Goal: Communication & Community: Answer question/provide support

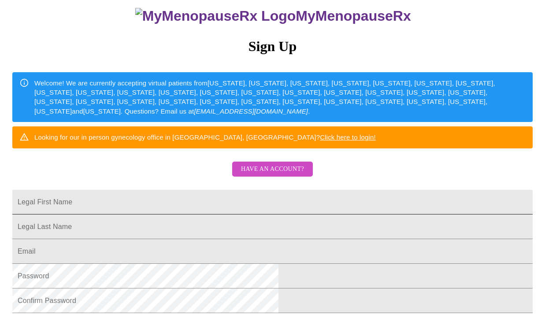
scroll to position [77, 0]
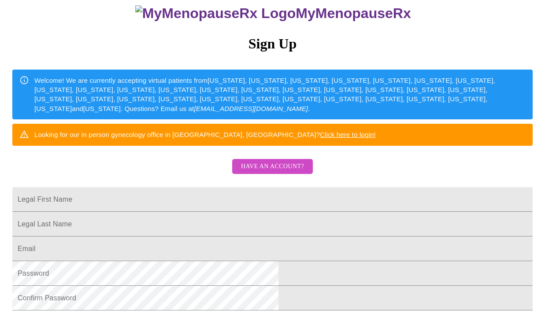
click at [275, 172] on span "Have an account?" at bounding box center [272, 166] width 63 height 11
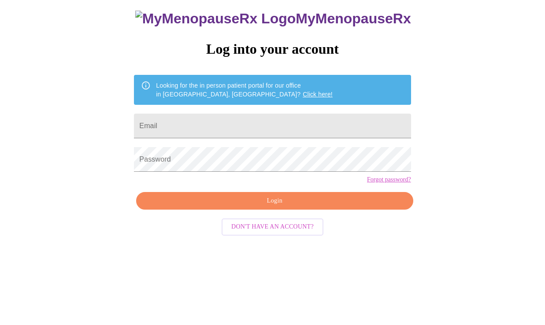
scroll to position [9, 0]
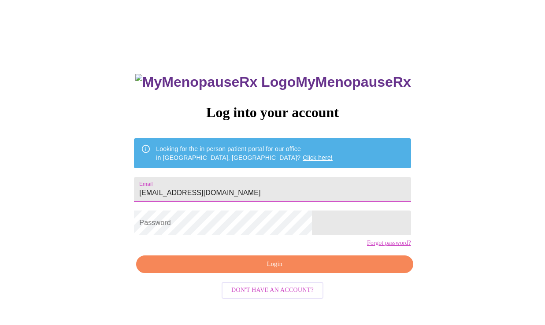
type input "[EMAIL_ADDRESS][DOMAIN_NAME]"
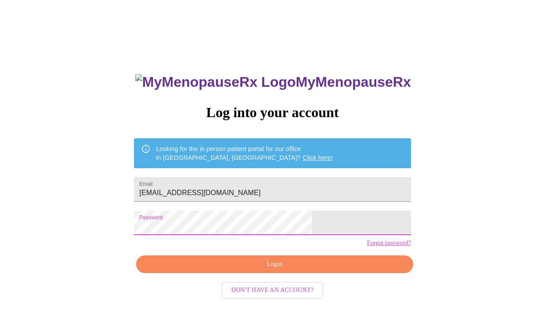
click at [271, 270] on span "Login" at bounding box center [274, 264] width 256 height 11
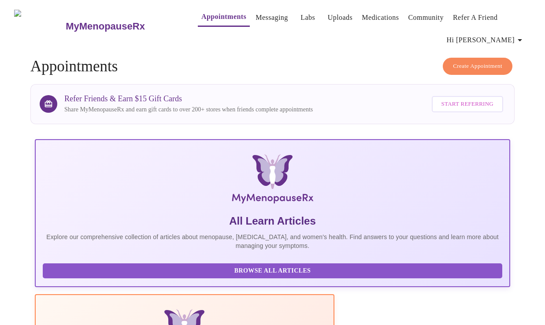
click at [502, 34] on span "Hi [PERSON_NAME]" at bounding box center [485, 40] width 78 height 12
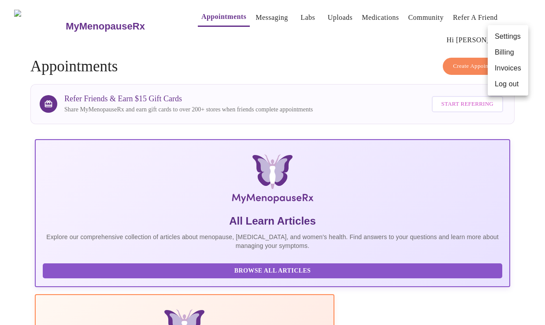
click at [410, 57] on div at bounding box center [272, 162] width 545 height 325
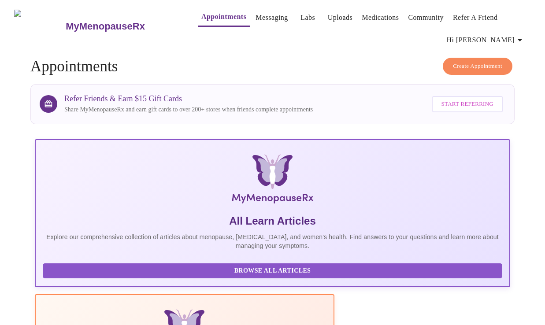
click at [255, 15] on link "Messaging" at bounding box center [271, 17] width 32 height 12
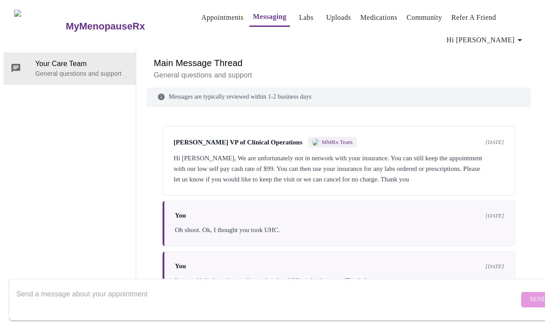
scroll to position [45, 0]
click at [109, 285] on textarea "Send a message about your appointment" at bounding box center [267, 299] width 502 height 28
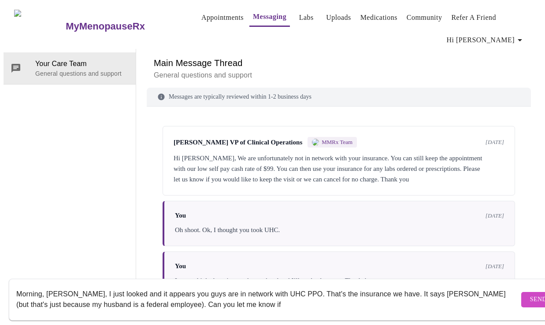
drag, startPoint x: 386, startPoint y: 284, endPoint x: 427, endPoint y: 298, distance: 43.2
click at [427, 298] on textarea "Morning, [PERSON_NAME], I just looked and it appears you guys are in network wi…" at bounding box center [267, 299] width 502 height 28
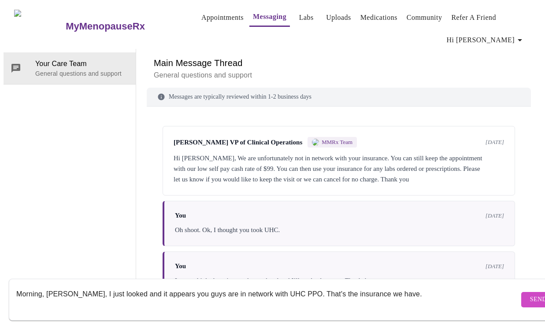
click at [271, 285] on textarea "Morning, [PERSON_NAME], I just looked and it appears you guys are in network wi…" at bounding box center [267, 299] width 502 height 28
click at [436, 287] on textarea "Morning, [PERSON_NAME], I just looked and it appears you guys are in network wi…" at bounding box center [267, 299] width 502 height 28
type textarea "Morning, [PERSON_NAME], I just looked and it appears you guys are in network wi…"
click at [530, 294] on span "Send" at bounding box center [538, 299] width 17 height 11
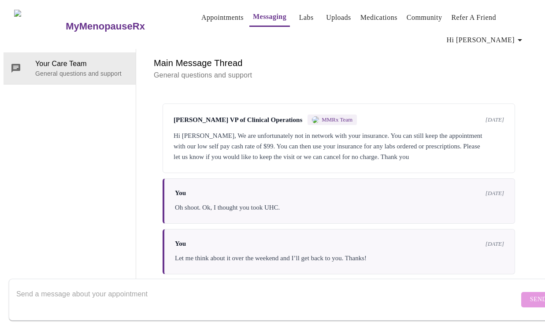
scroll to position [21, 0]
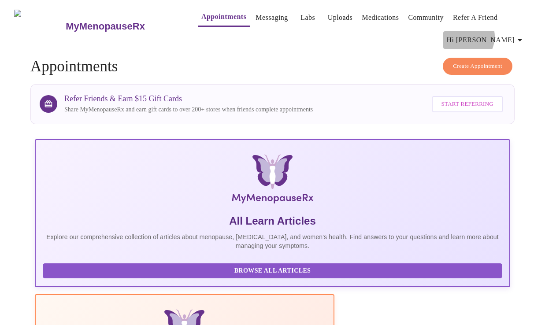
click at [503, 34] on span "Hi [PERSON_NAME]" at bounding box center [485, 40] width 78 height 12
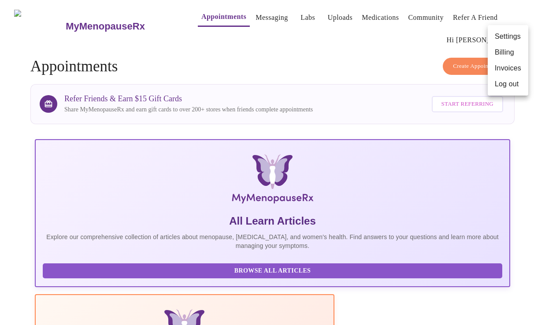
click at [507, 56] on li "Billing" at bounding box center [507, 52] width 41 height 16
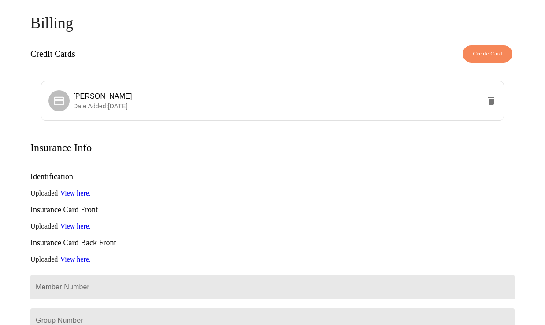
scroll to position [48, 0]
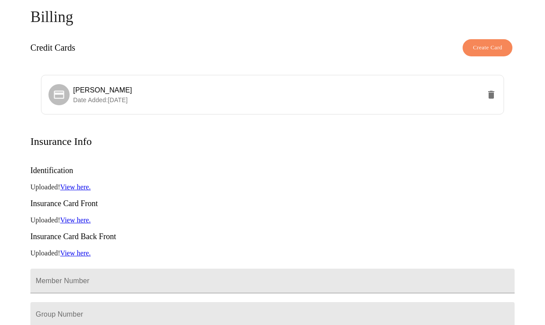
click at [78, 216] on link "View here." at bounding box center [75, 219] width 30 height 7
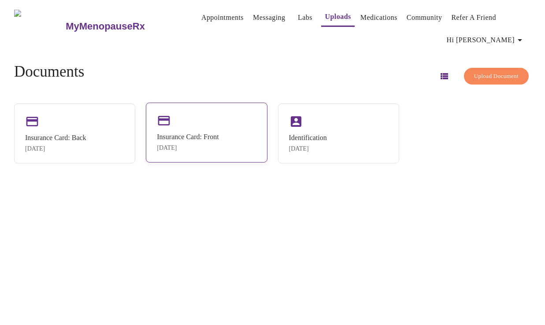
click at [213, 133] on div "Insurance Card: Front" at bounding box center [188, 137] width 62 height 8
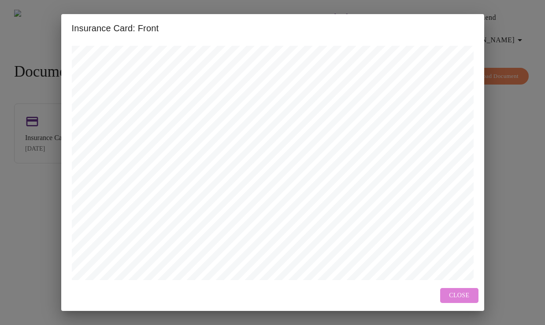
click at [460, 295] on span "Close" at bounding box center [459, 295] width 20 height 11
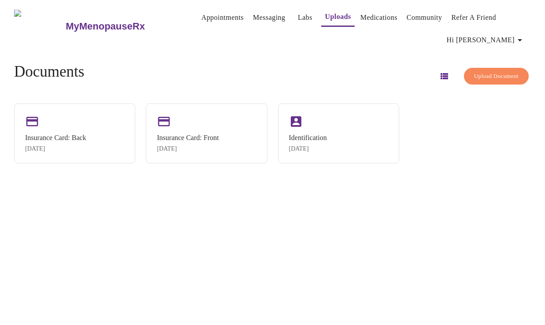
click at [352, 236] on div "MyMenopauseRx Appointments Messaging Labs Uploads Medications Community Refer a…" at bounding box center [273, 166] width 538 height 325
click at [505, 38] on span "Hi [PERSON_NAME]" at bounding box center [485, 40] width 78 height 12
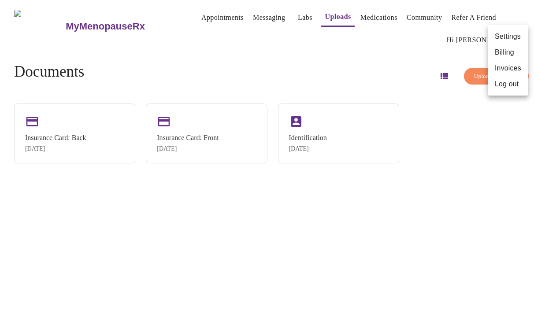
click at [509, 87] on li "Log out" at bounding box center [507, 84] width 41 height 16
